Goal: Task Accomplishment & Management: Manage account settings

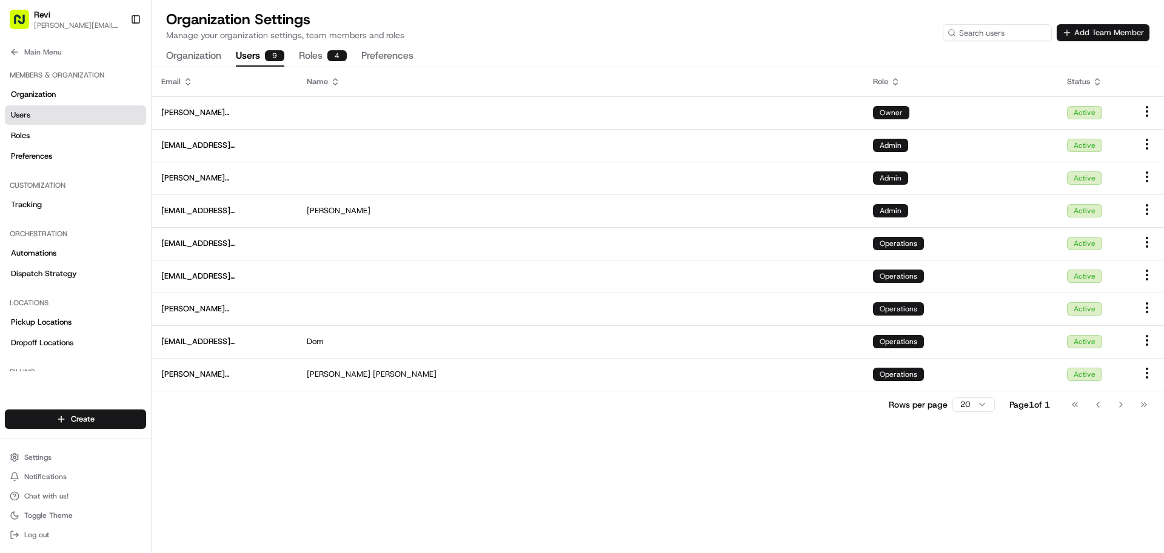
click at [1074, 38] on button "Add Team Member" at bounding box center [1103, 32] width 93 height 17
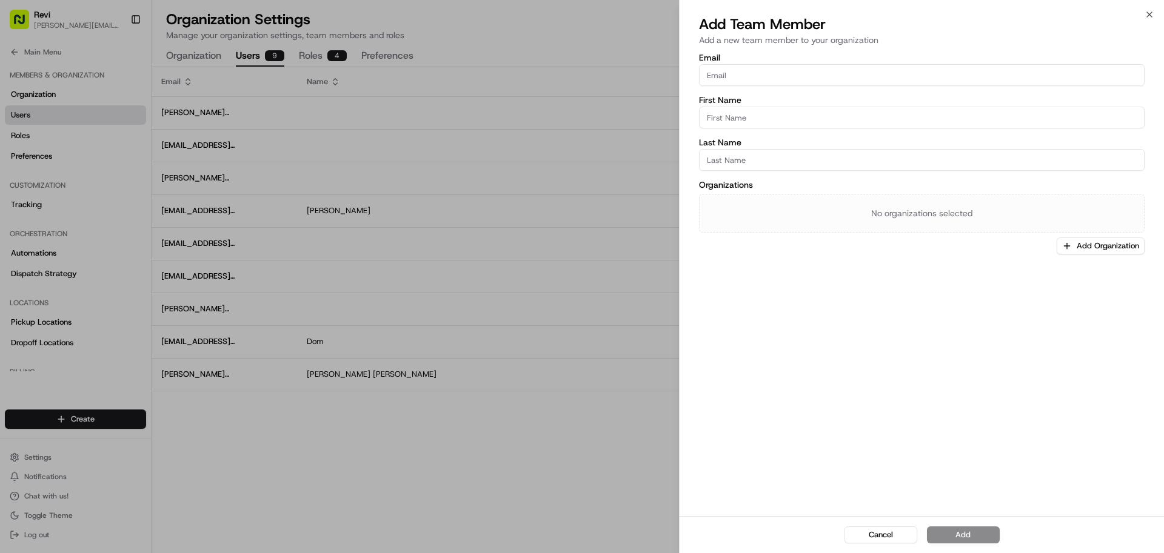
click at [752, 77] on input "Email" at bounding box center [922, 75] width 446 height 22
type input "[PERSON_NAME][EMAIL_ADDRESS][DOMAIN_NAME]"
click at [744, 124] on input "First Name" at bounding box center [922, 118] width 446 height 22
type input "[PERSON_NAME]"
click at [744, 156] on input "Last Name" at bounding box center [922, 160] width 446 height 22
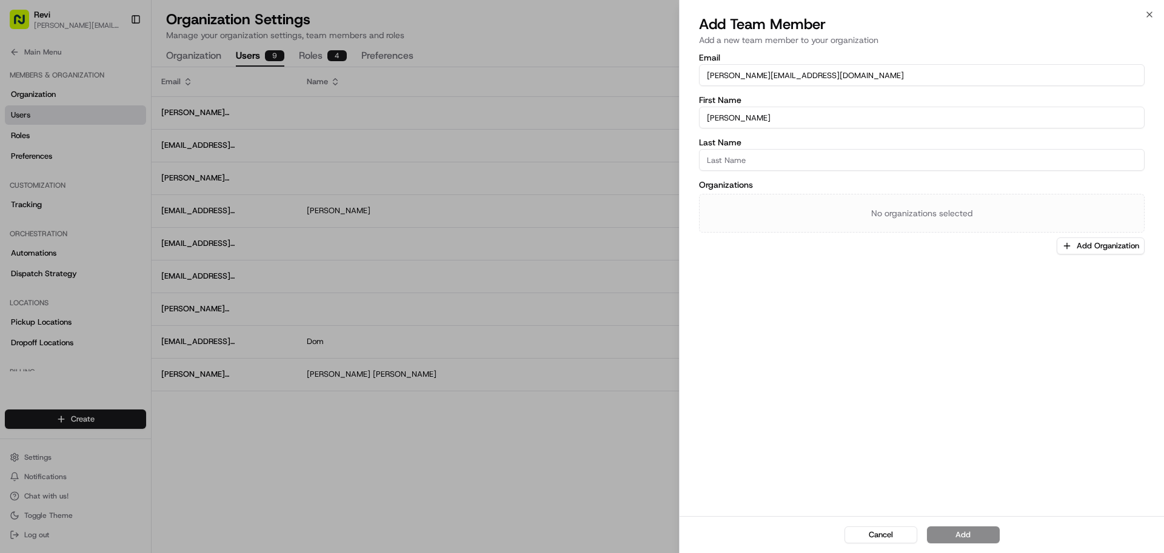
type input "[PERSON_NAME]"
click at [1080, 255] on div "Email surendra@getrevi.com First Name Surendra Last Name Devarashetty Organizat…" at bounding box center [922, 284] width 484 height 466
click at [1081, 247] on button "Add Organization" at bounding box center [1101, 246] width 88 height 17
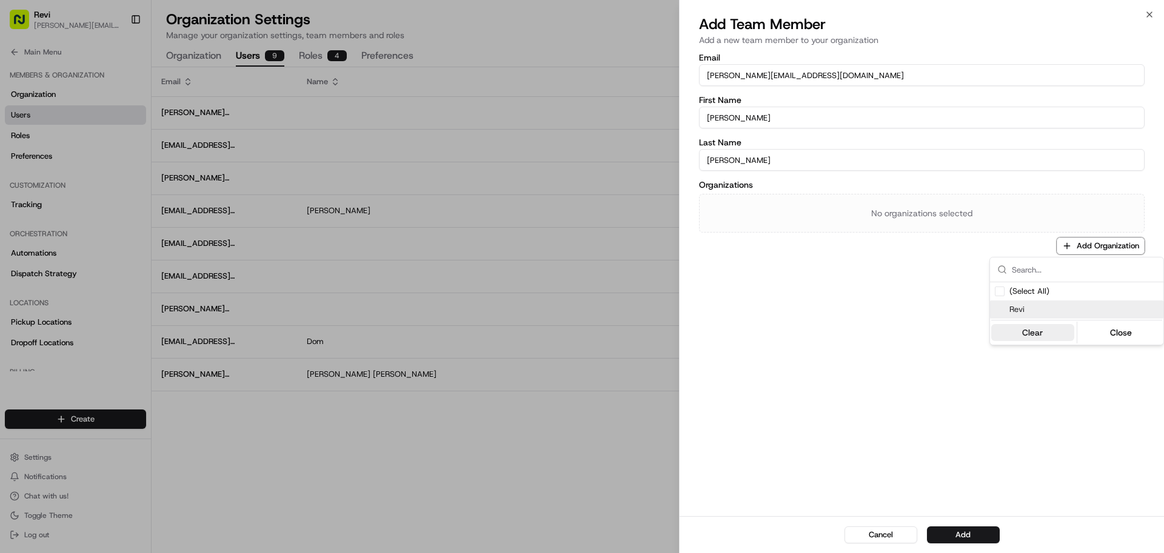
drag, startPoint x: 1012, startPoint y: 306, endPoint x: 1024, endPoint y: 313, distance: 13.8
click at [1012, 307] on span "Revi" at bounding box center [1083, 309] width 149 height 11
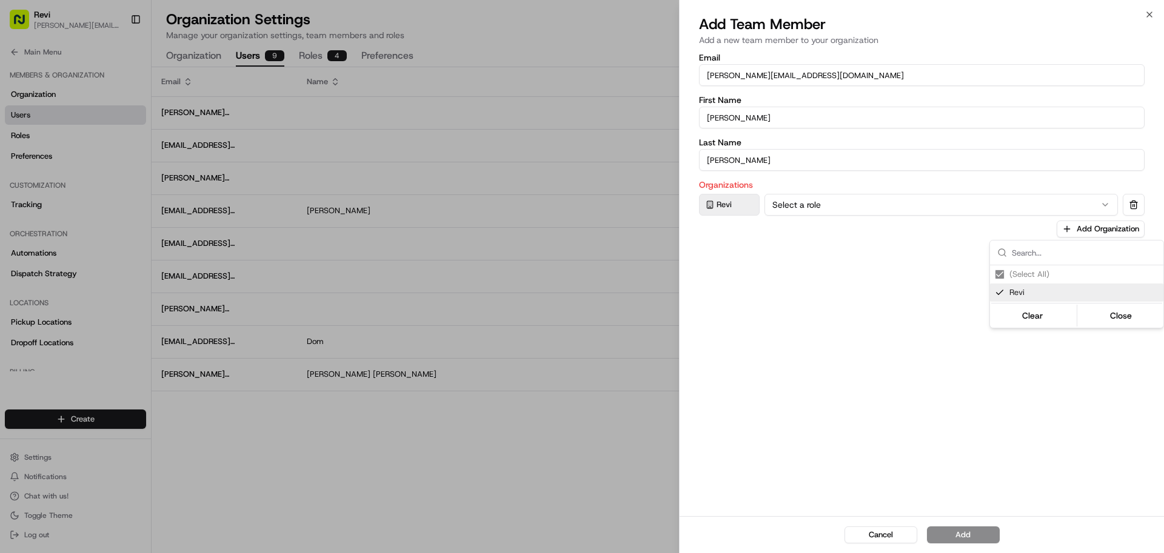
drag, startPoint x: 834, startPoint y: 376, endPoint x: 839, endPoint y: 307, distance: 68.7
click at [835, 375] on div at bounding box center [582, 276] width 1164 height 553
click at [827, 208] on button "Select a role" at bounding box center [940, 205] width 353 height 22
click at [959, 532] on button "Add" at bounding box center [963, 535] width 73 height 17
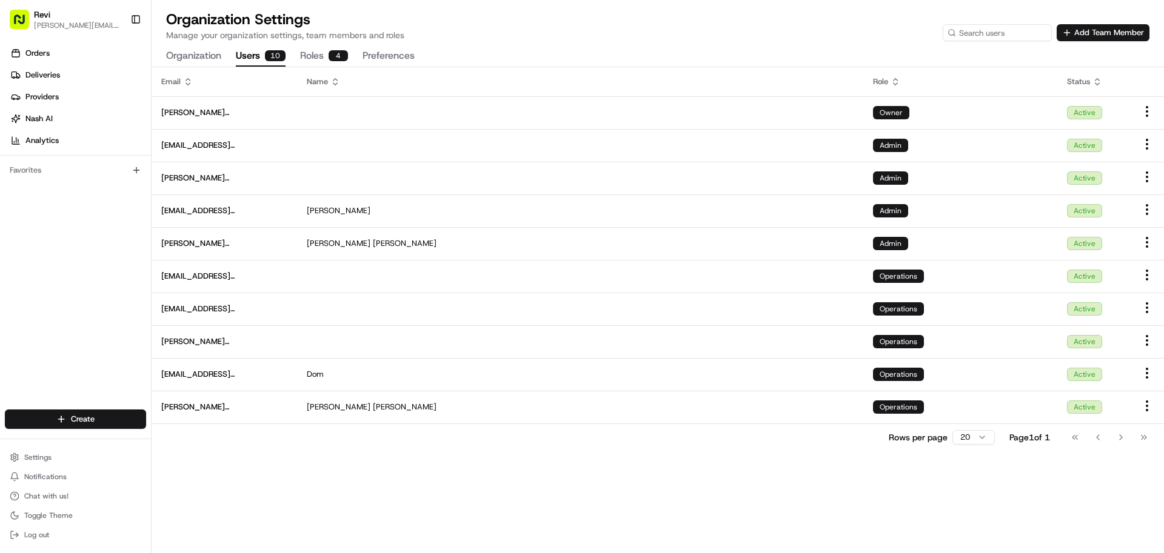
click at [33, 530] on span "Log out" at bounding box center [36, 535] width 25 height 10
